Goal: Navigation & Orientation: Find specific page/section

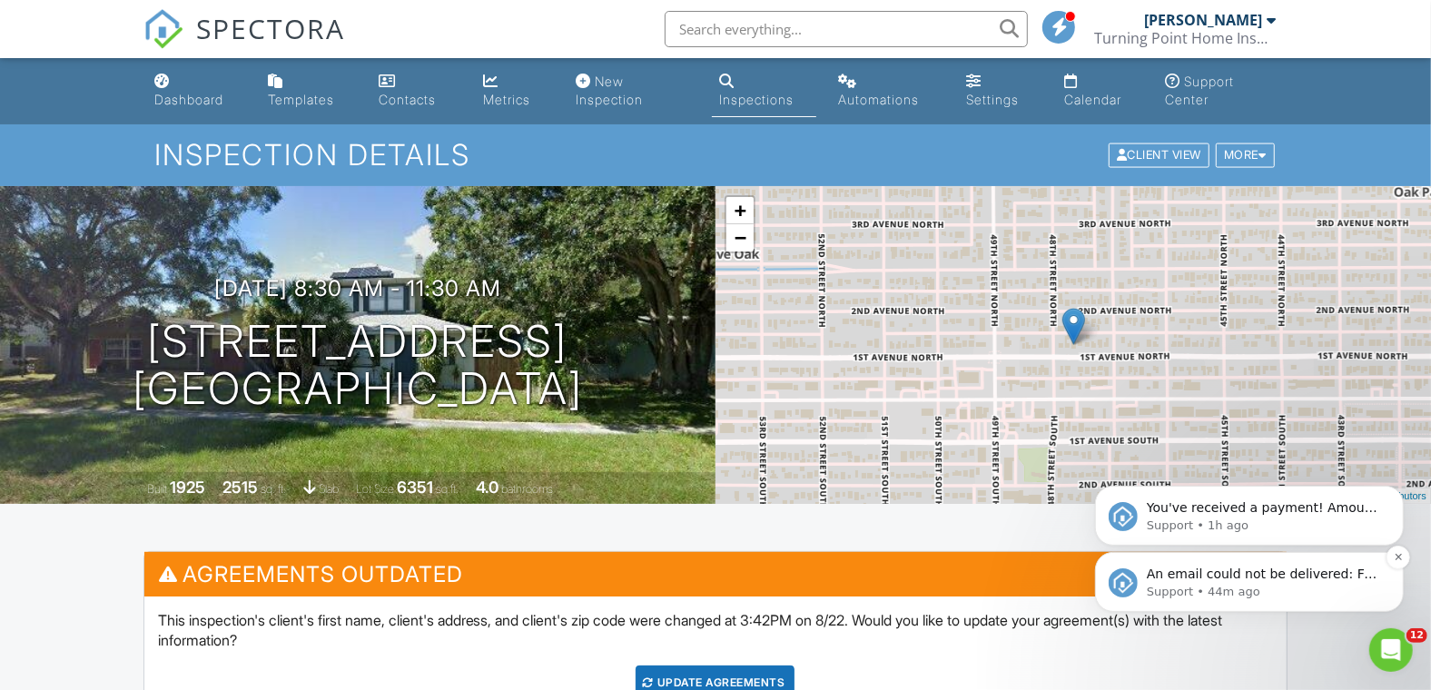
click at [1224, 576] on p "An email could not be delivered: For more information, view Why emails don't ge…" at bounding box center [1263, 574] width 234 height 18
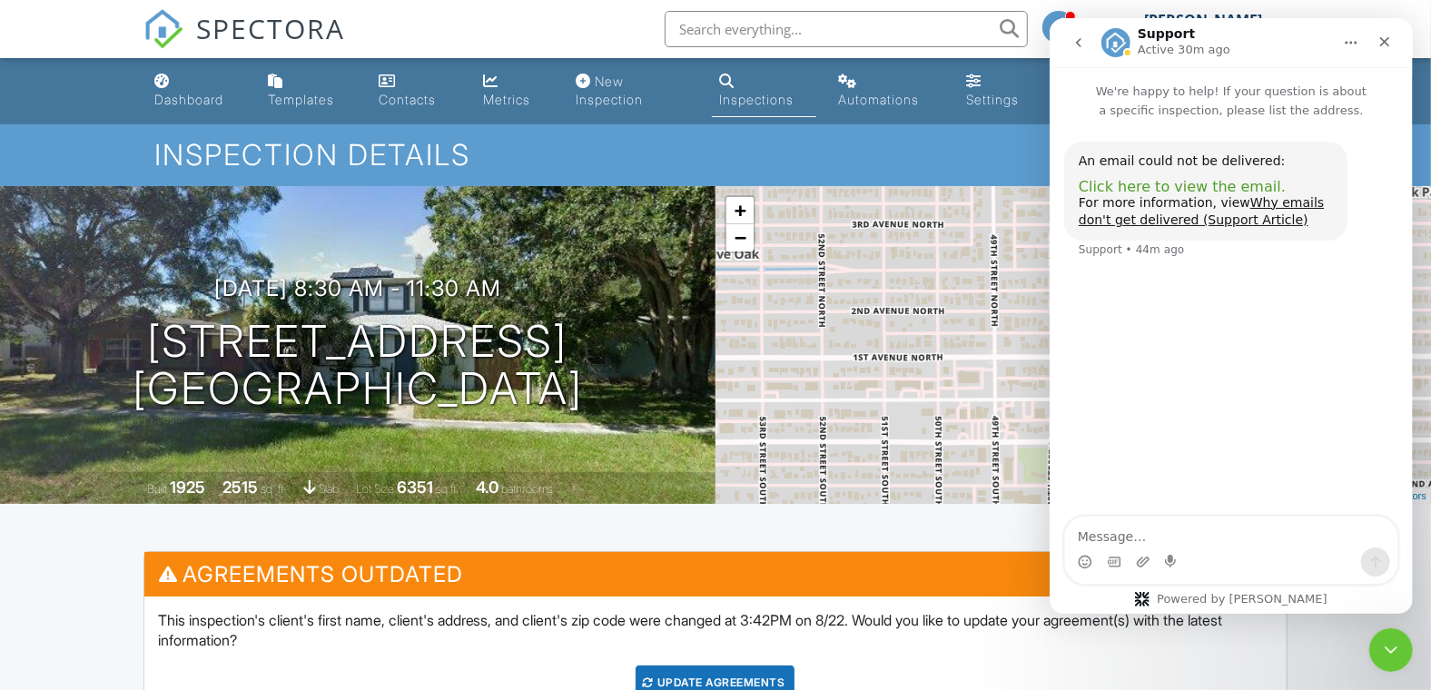
click at [1170, 182] on span "Click here to view the email." at bounding box center [1181, 186] width 207 height 17
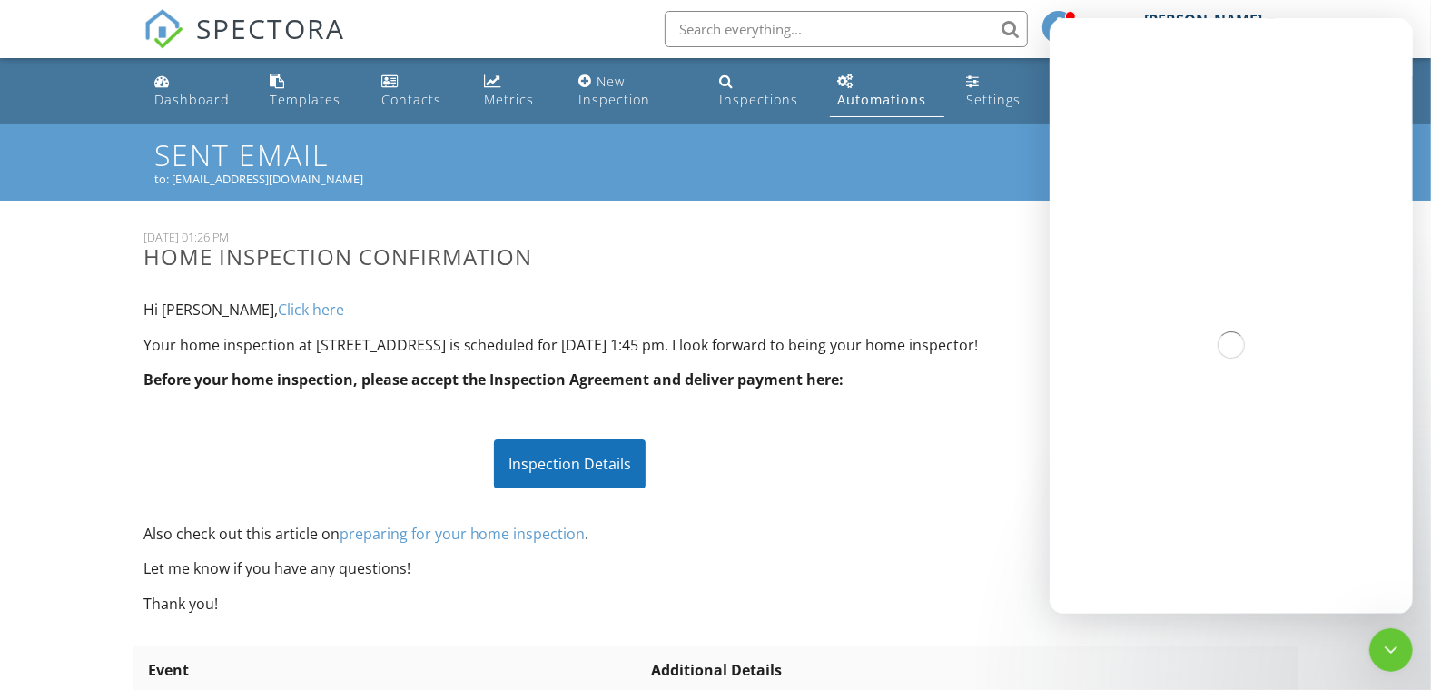
scroll to position [206, 0]
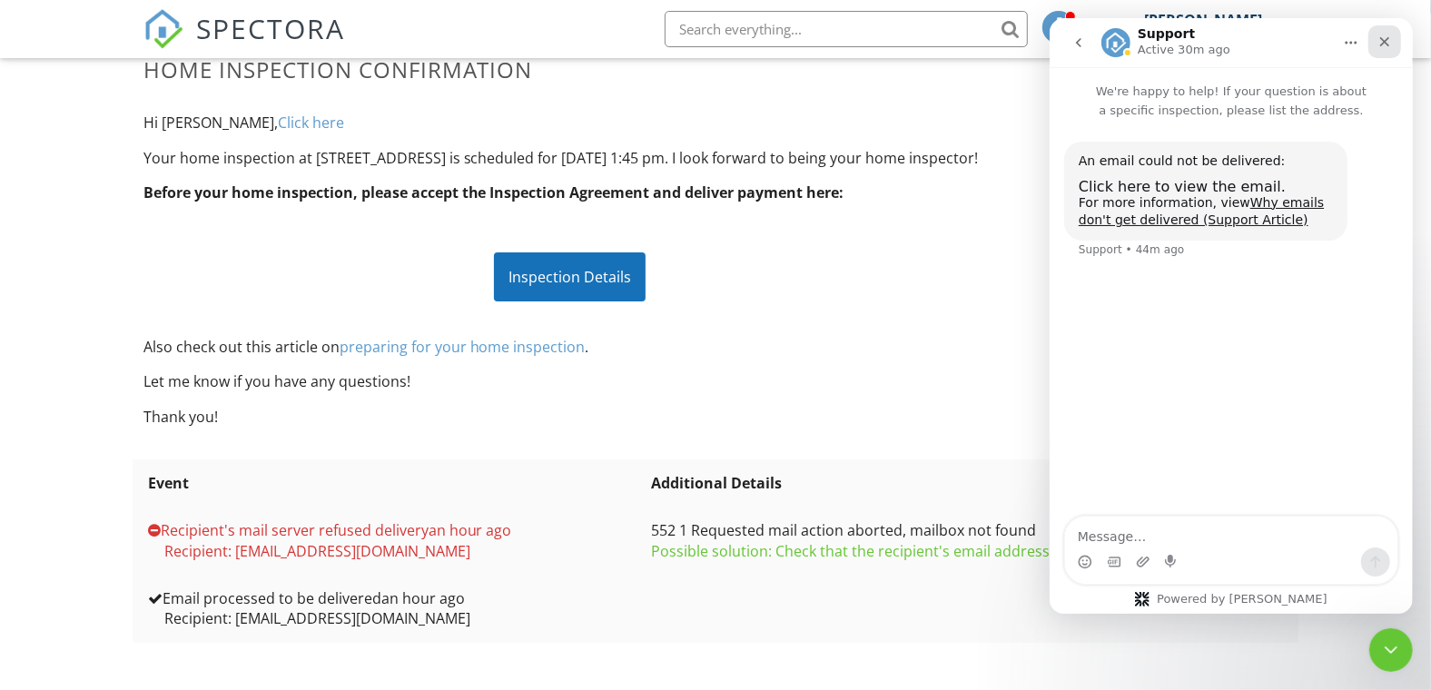
click at [1386, 41] on icon "Close" at bounding box center [1384, 42] width 15 height 15
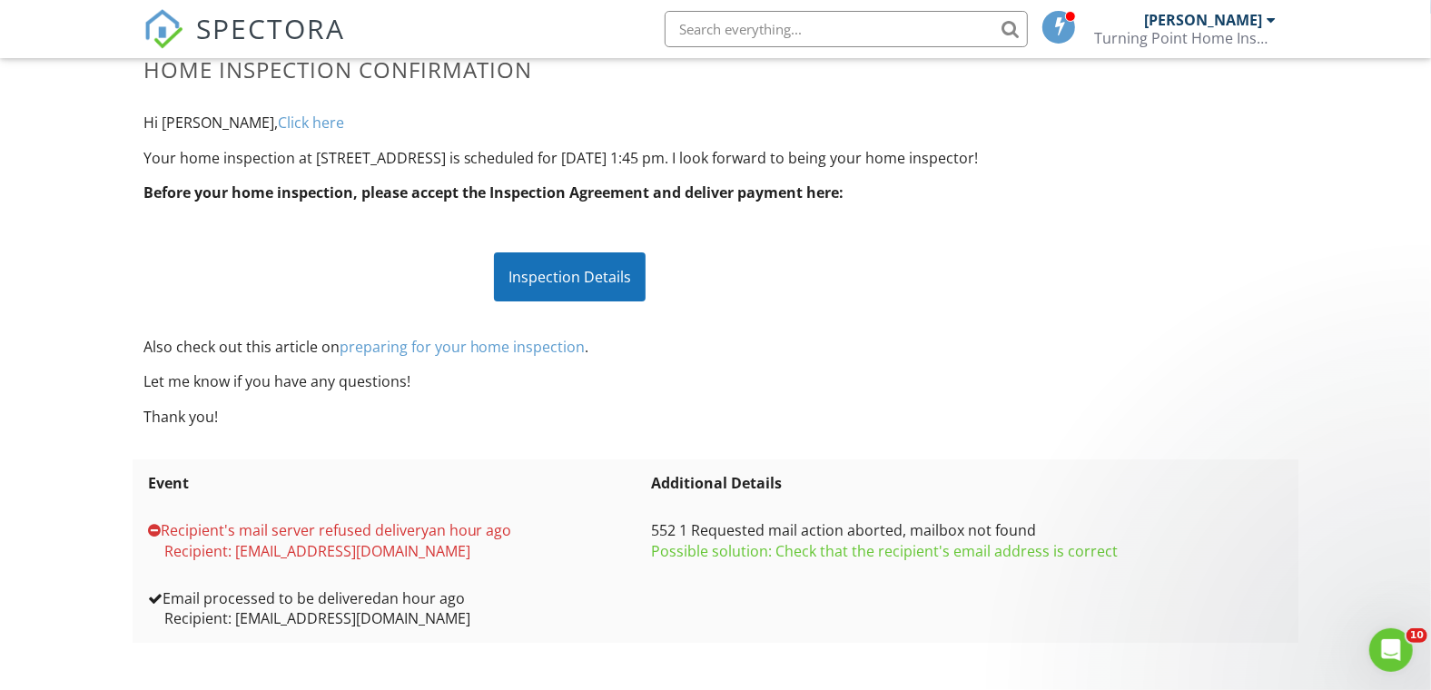
scroll to position [0, 0]
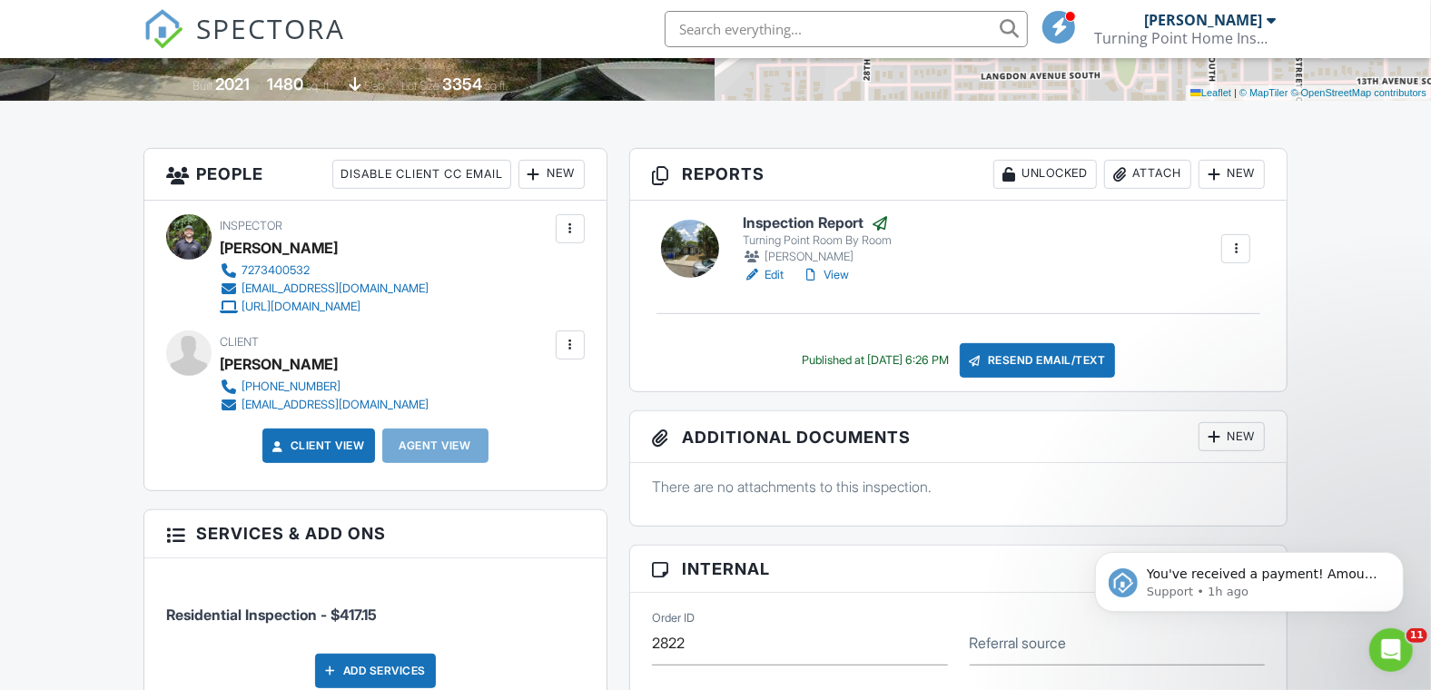
scroll to position [403, 0]
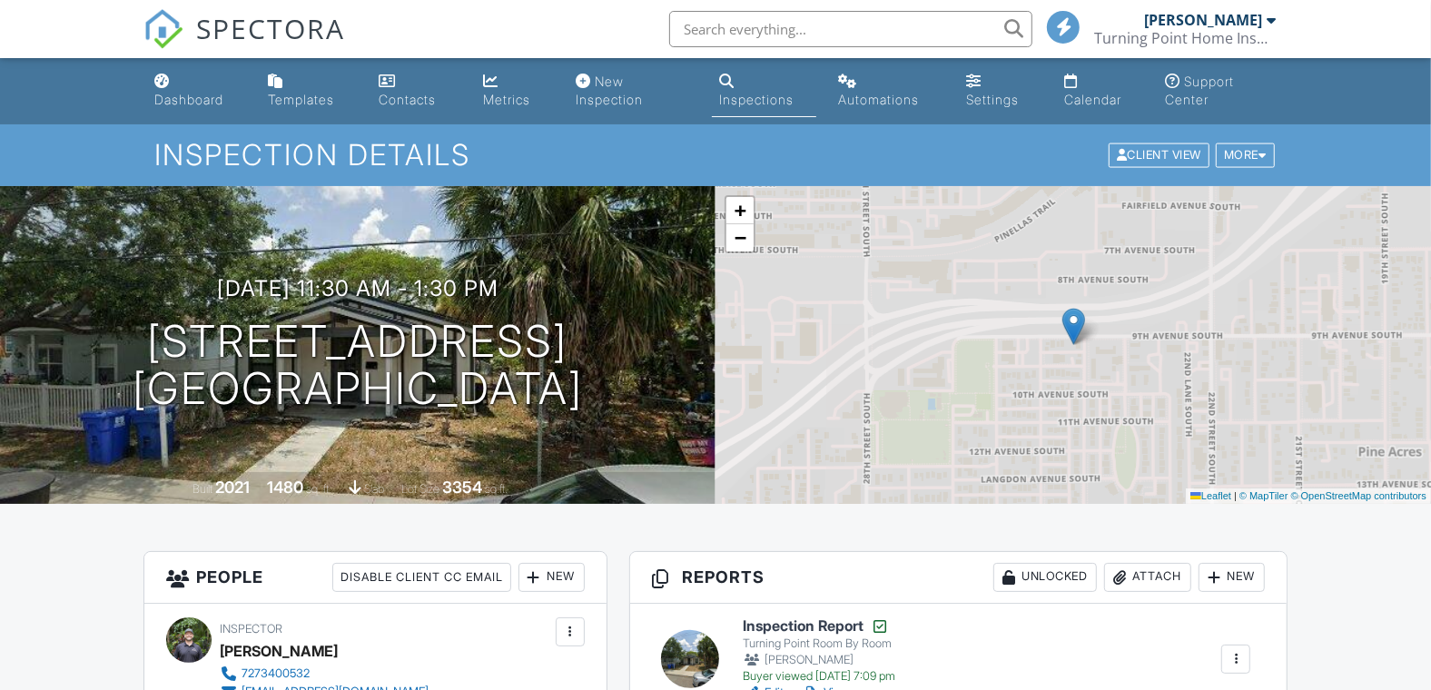
drag, startPoint x: 192, startPoint y: 103, endPoint x: 438, endPoint y: 461, distance: 435.0
click at [192, 103] on div "Dashboard" at bounding box center [188, 99] width 69 height 15
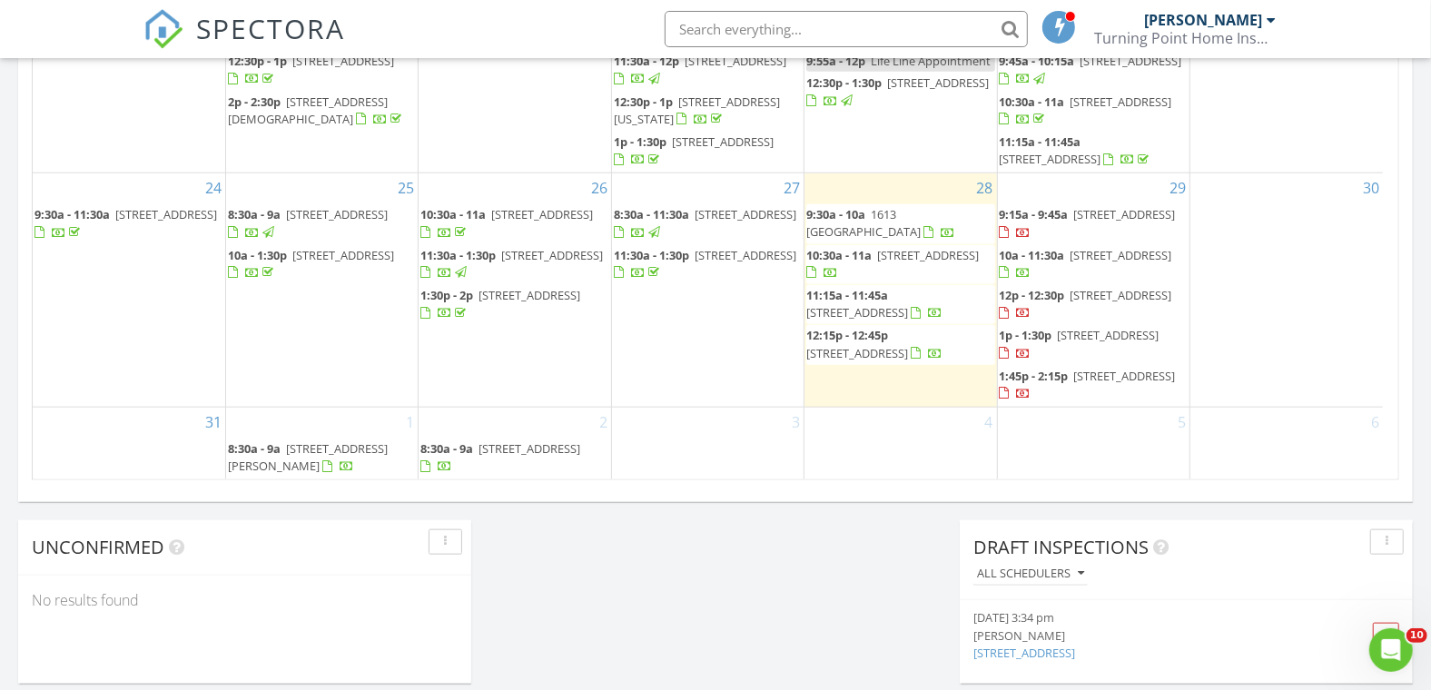
scroll to position [1204, 0]
